Goal: Task Accomplishment & Management: Use online tool/utility

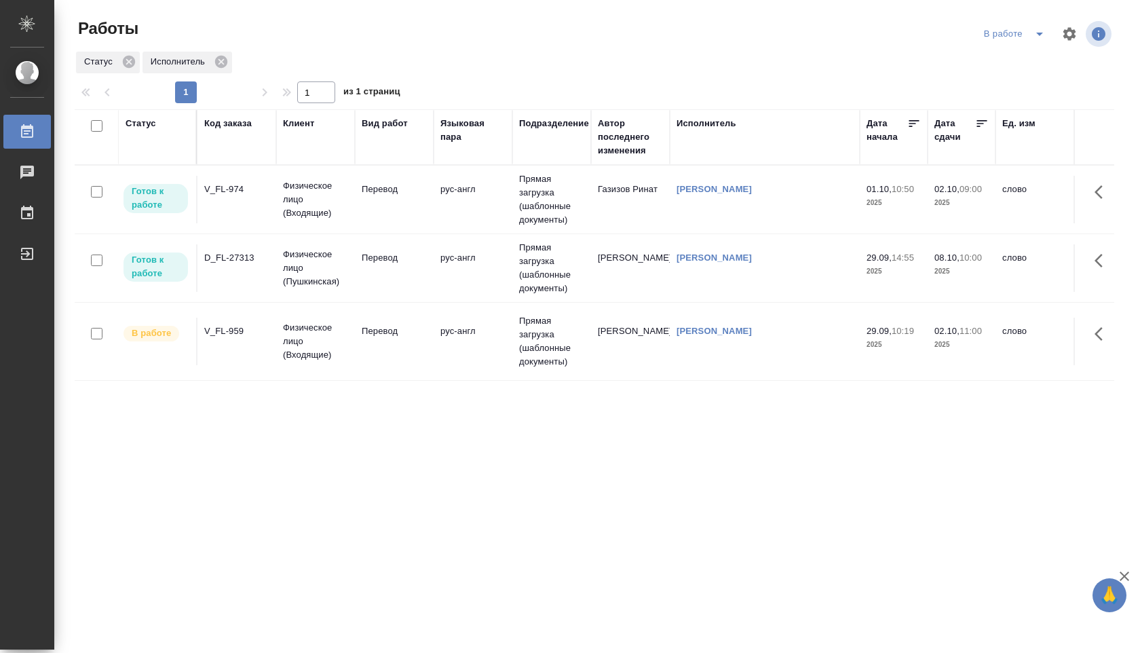
click at [467, 343] on td "рус-англ" at bounding box center [473, 341] width 79 height 47
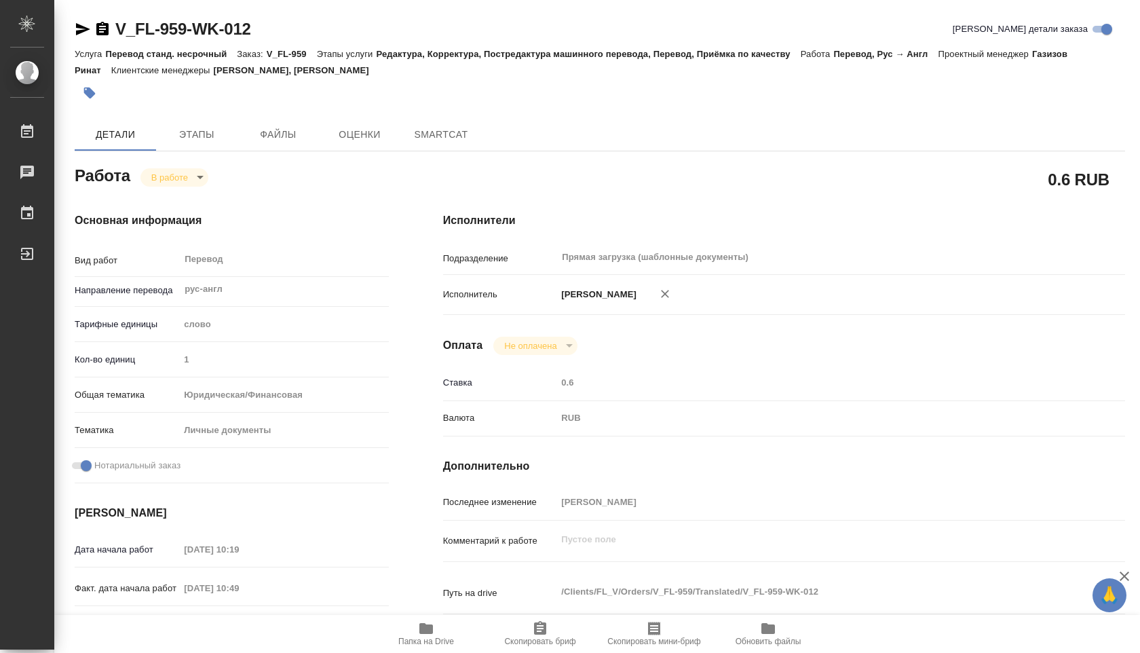
type textarea "x"
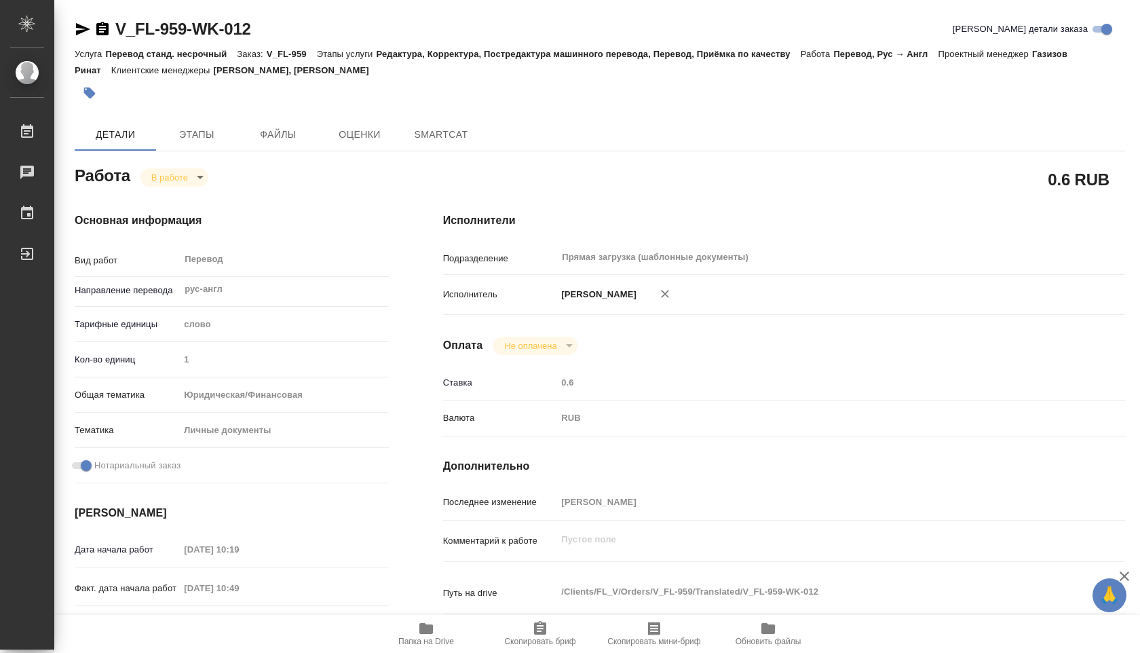
type textarea "x"
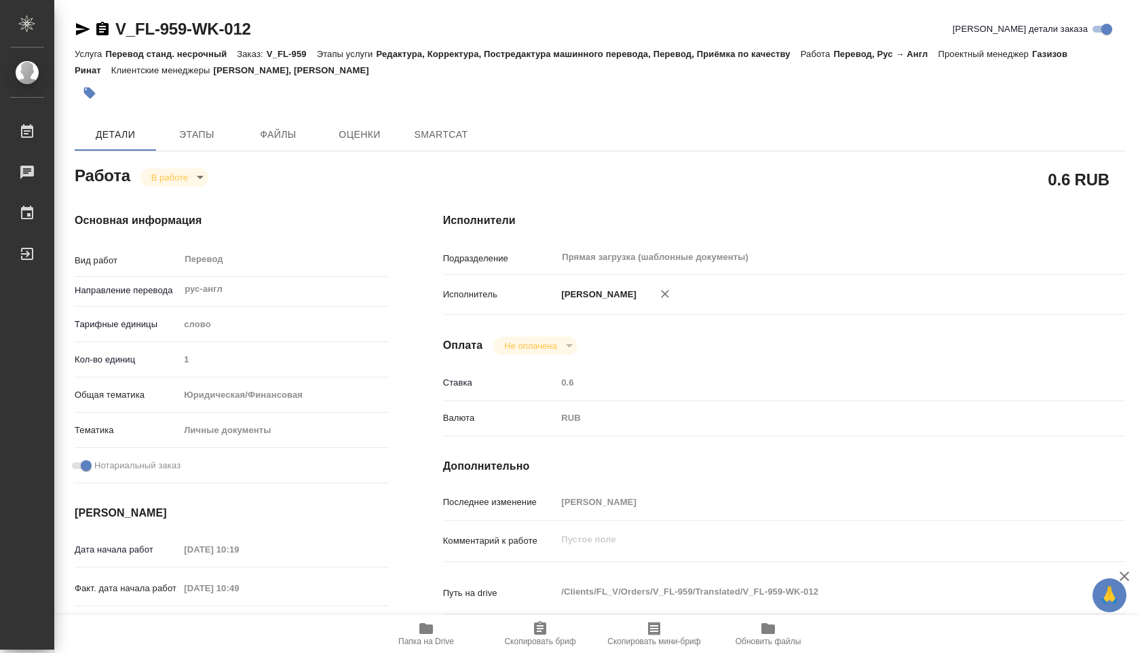
type textarea "x"
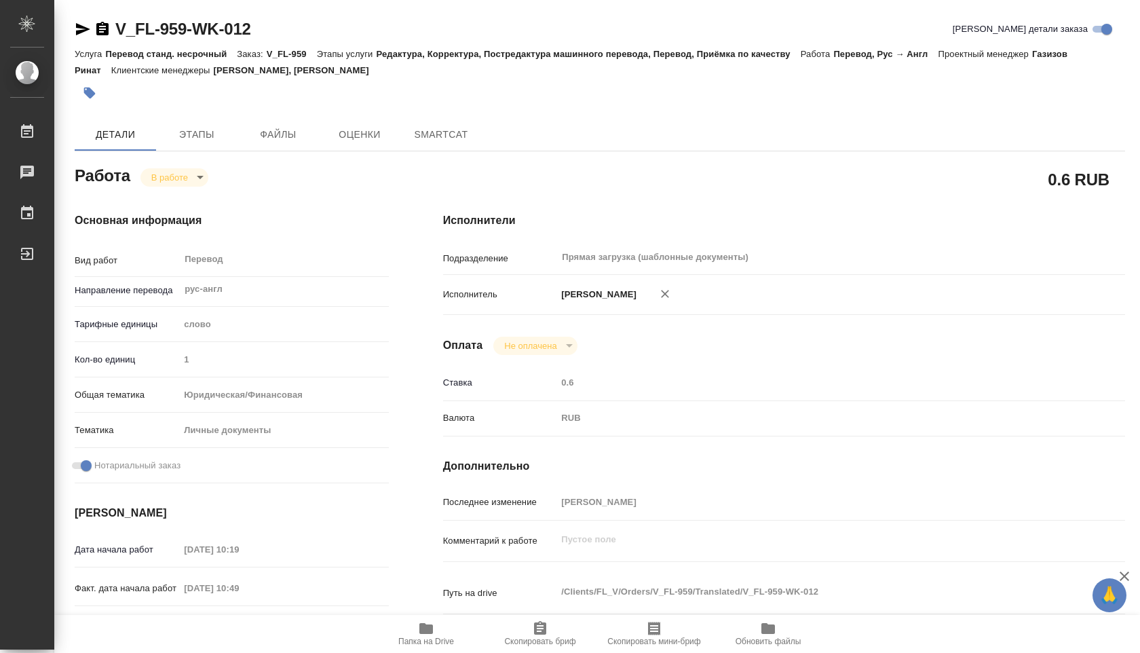
type textarea "x"
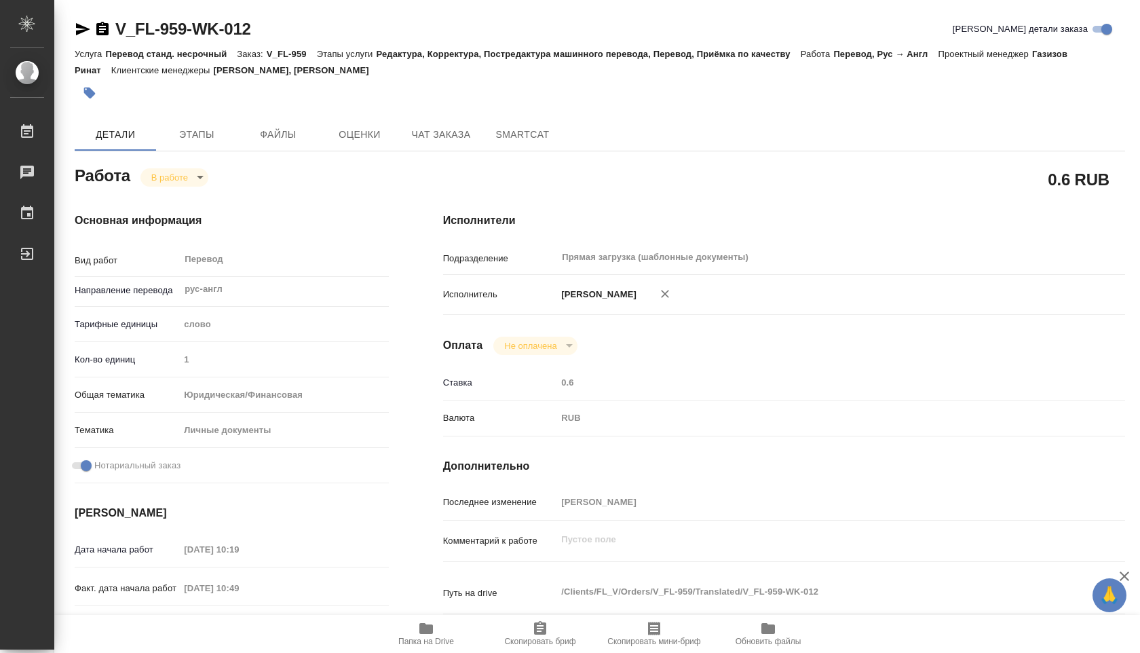
type textarea "x"
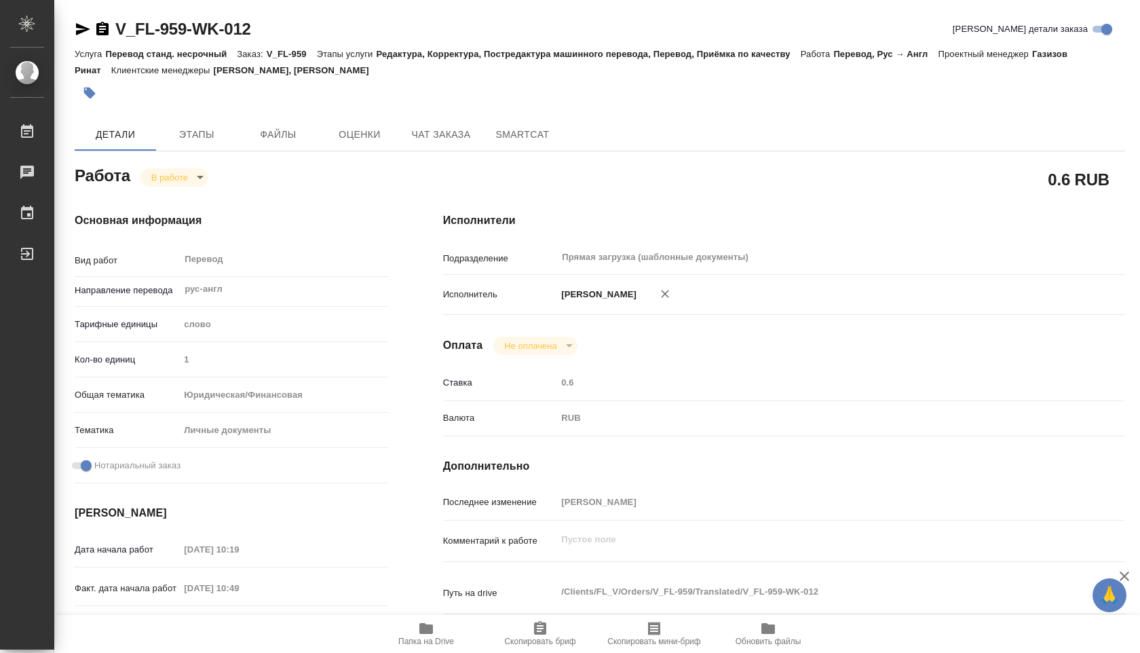
type textarea "x"
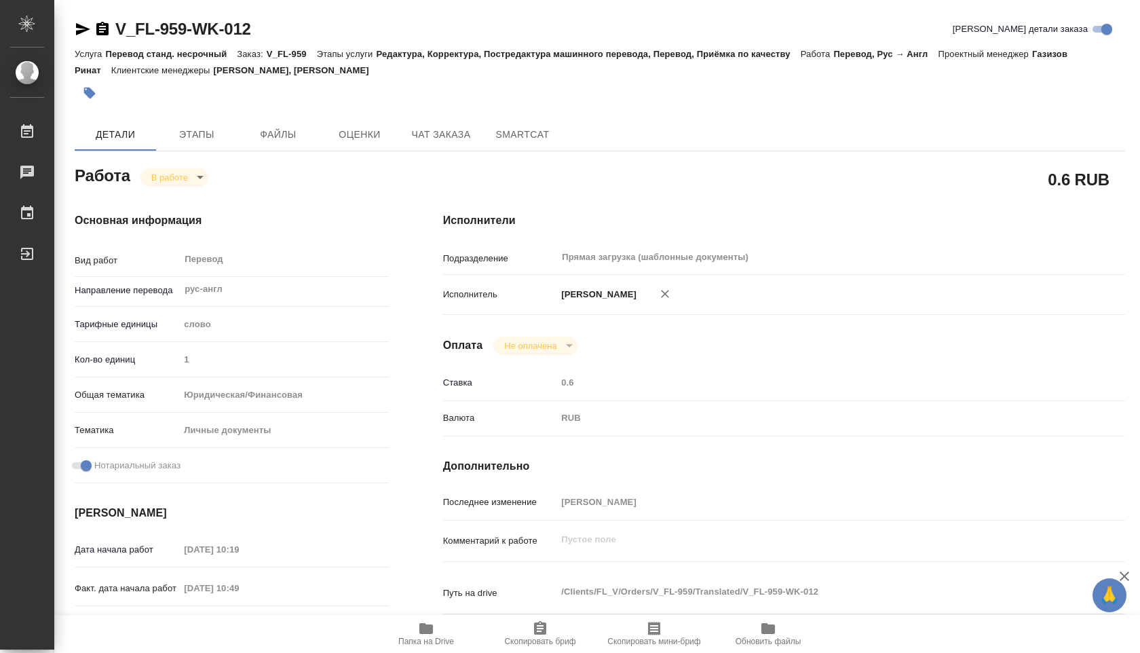
click at [421, 612] on div "Исполнители Подразделение Прямая загрузка (шаблонные документы) ​ Исполнитель Ш…" at bounding box center [784, 474] width 736 height 579
type textarea "x"
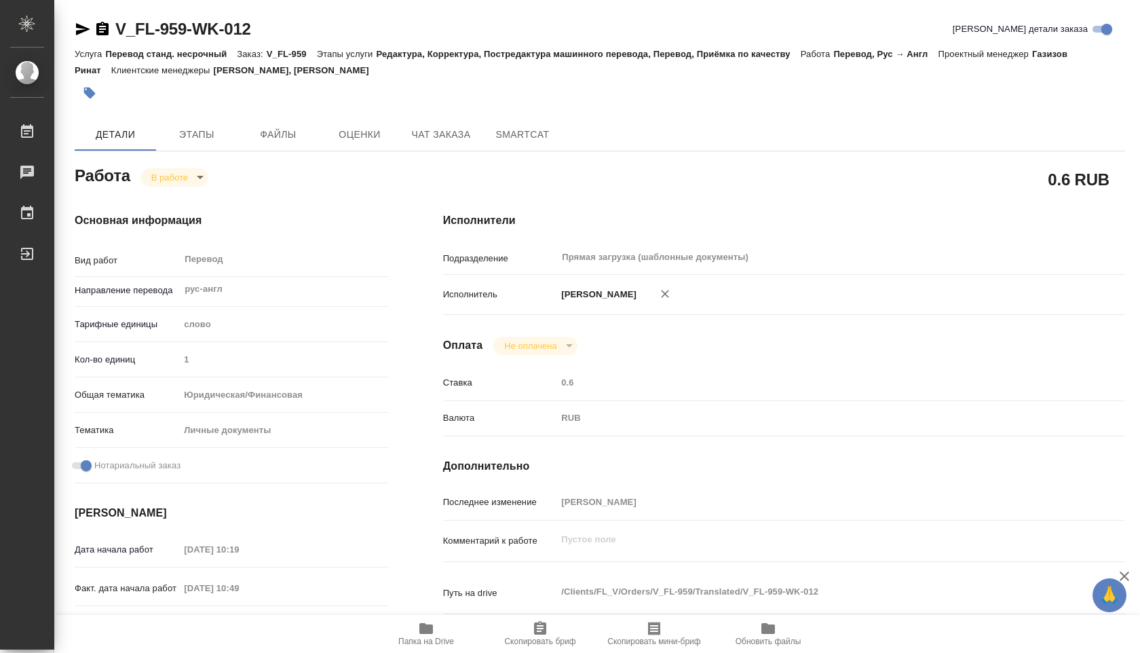
type textarea "x"
click at [421, 626] on icon "button" at bounding box center [426, 628] width 14 height 11
type textarea "x"
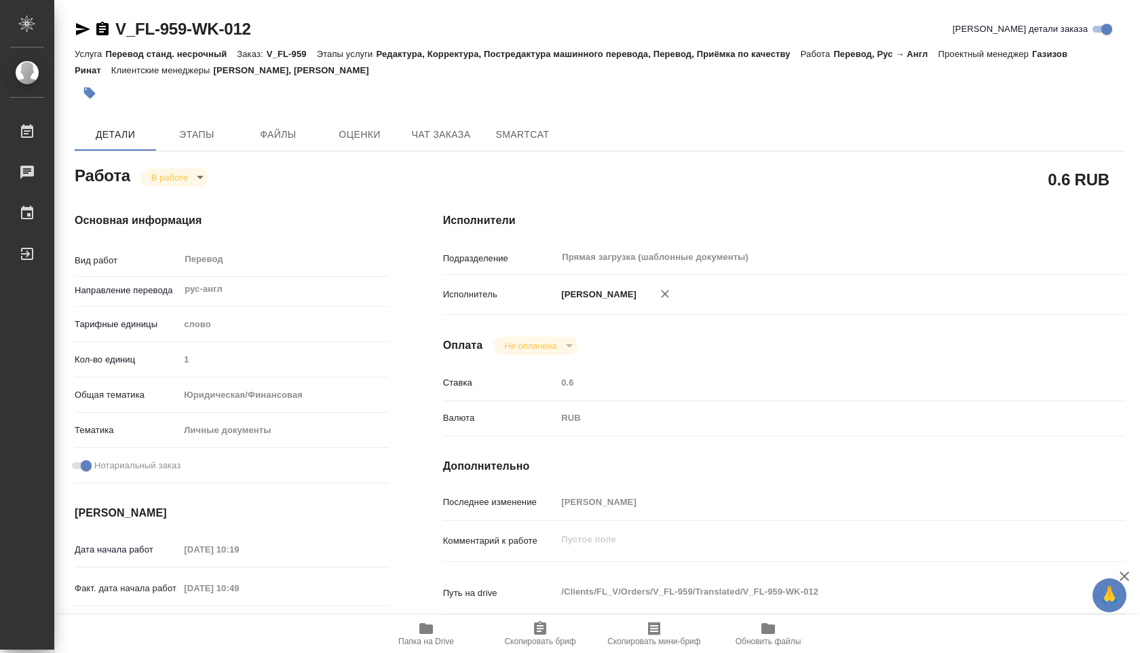
type textarea "x"
